Goal: Information Seeking & Learning: Learn about a topic

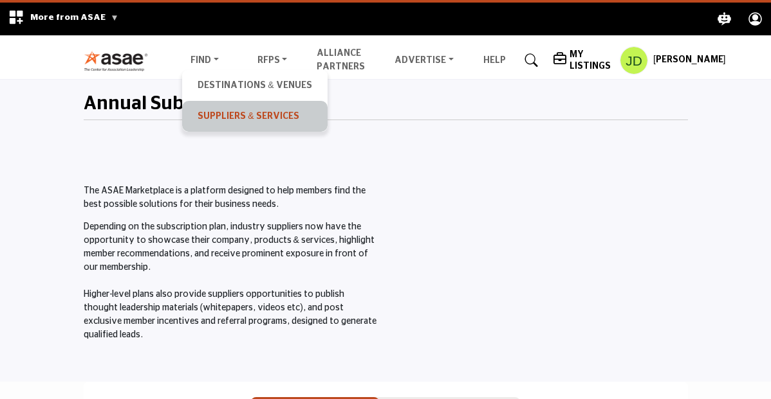
click at [188, 123] on link "Suppliers & Services" at bounding box center [254, 116] width 132 height 18
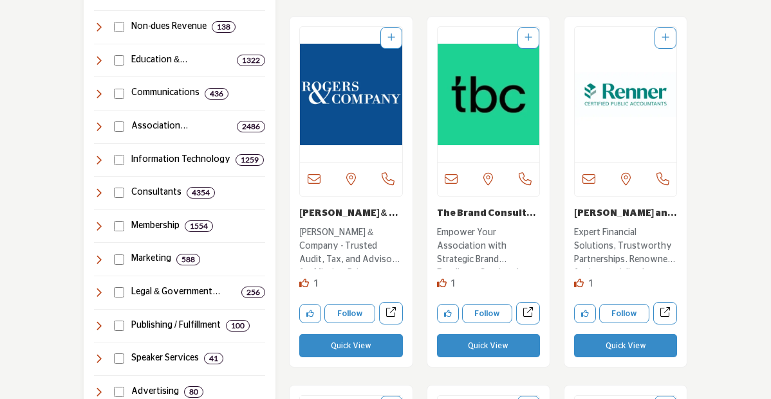
scroll to position [787, 0]
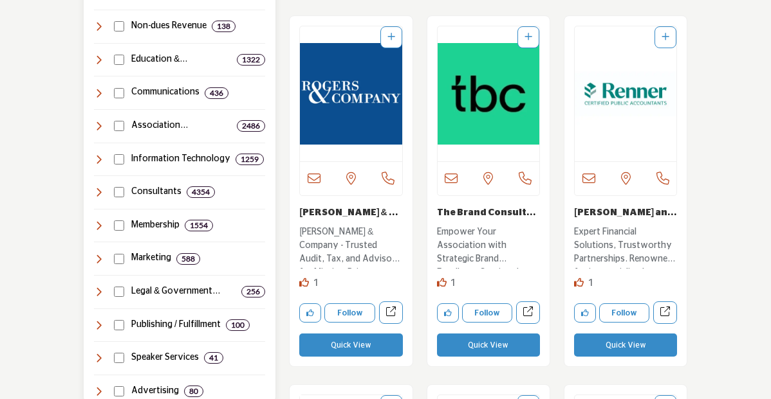
click at [94, 187] on icon at bounding box center [99, 192] width 10 height 10
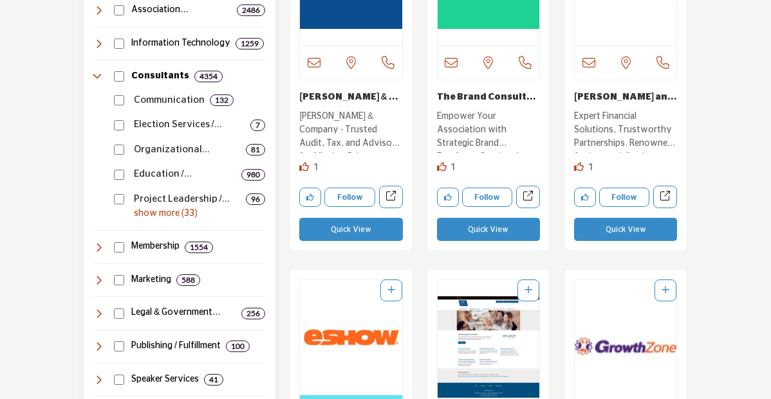
scroll to position [910, 0]
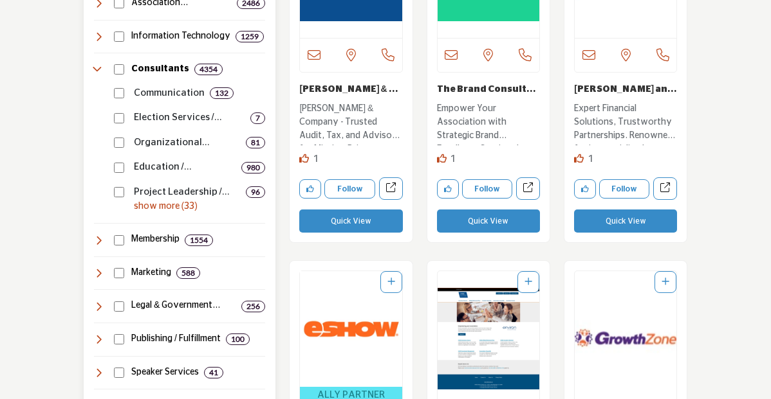
drag, startPoint x: 56, startPoint y: 84, endPoint x: 124, endPoint y: 181, distance: 119.2
click at [125, 181] on div "Communication 132 7 81 980 8" at bounding box center [180, 146] width 172 height 138
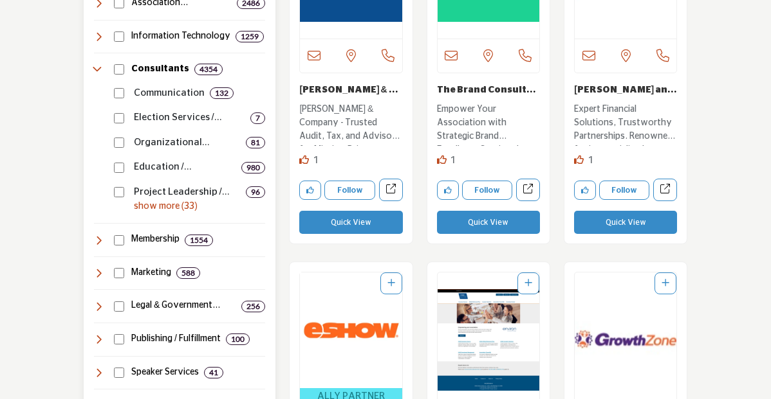
scroll to position [866, 0]
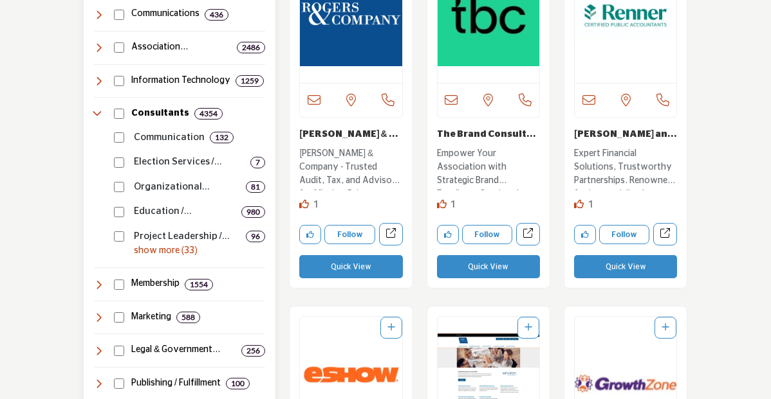
click at [134, 244] on p "show more (33)" at bounding box center [200, 251] width 132 height 14
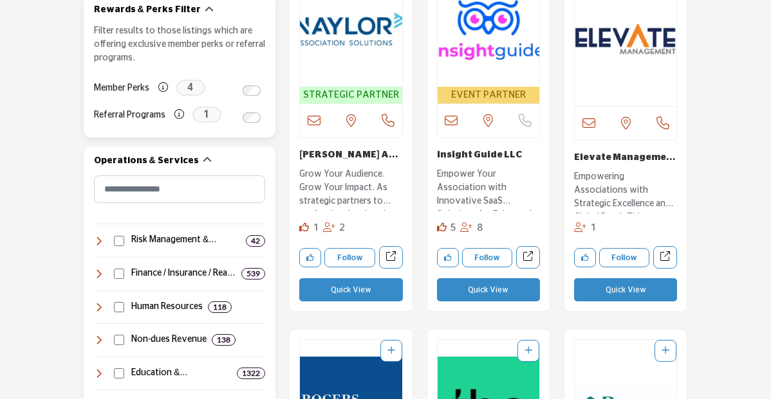
scroll to position [0, 0]
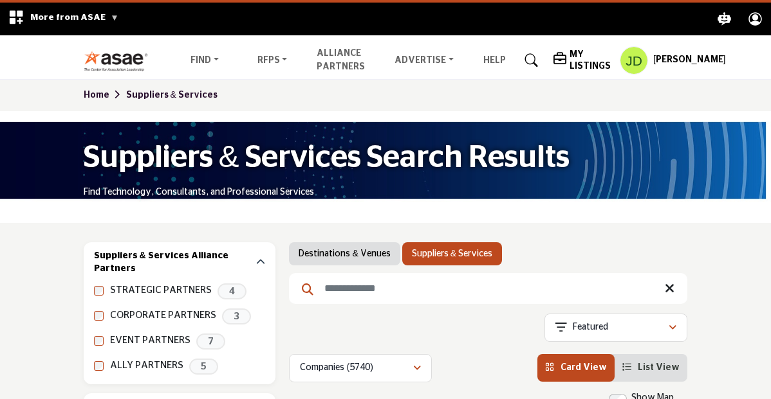
click at [596, 59] on h5 "My Listings" at bounding box center [591, 60] width 44 height 23
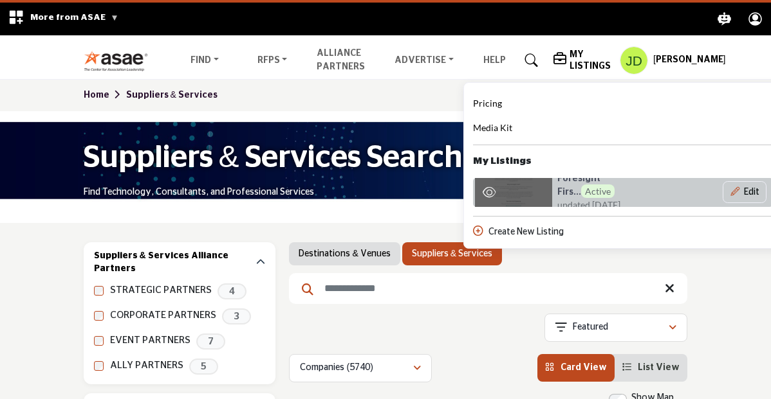
click at [585, 198] on span "updated [DATE]" at bounding box center [588, 205] width 63 height 14
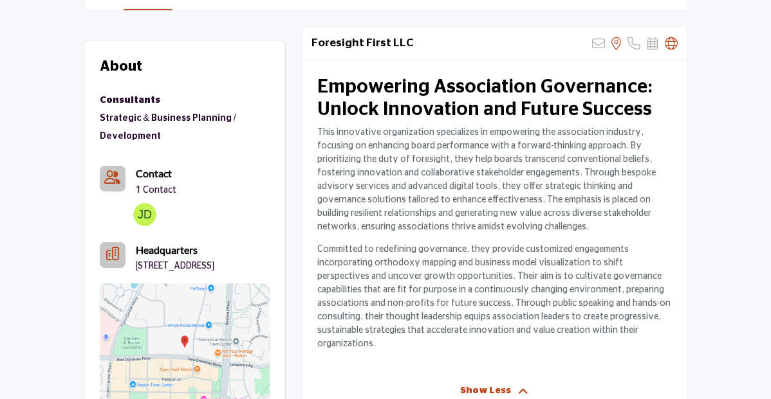
scroll to position [363, 0]
